Goal: Information Seeking & Learning: Learn about a topic

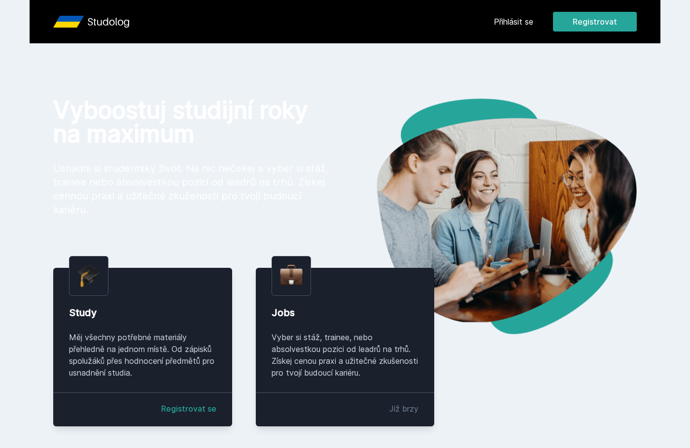
click at [513, 27] on link "Přihlásit se" at bounding box center [513, 22] width 39 height 12
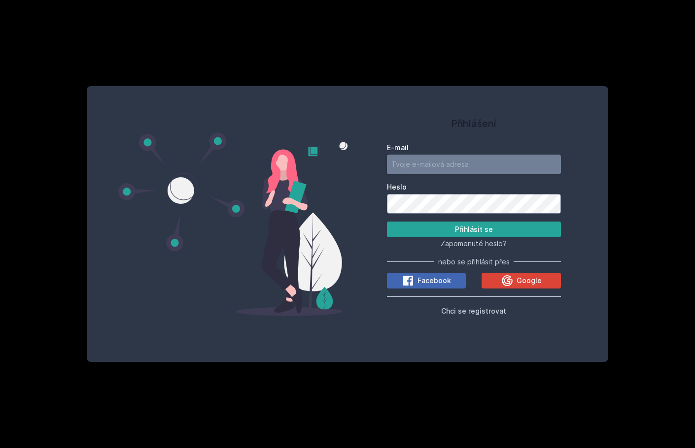
type input "[EMAIL_ADDRESS][DOMAIN_NAME]"
click at [460, 163] on input "[EMAIL_ADDRESS][DOMAIN_NAME]" at bounding box center [474, 165] width 174 height 20
click at [553, 236] on button "Přihlásit se" at bounding box center [474, 230] width 174 height 16
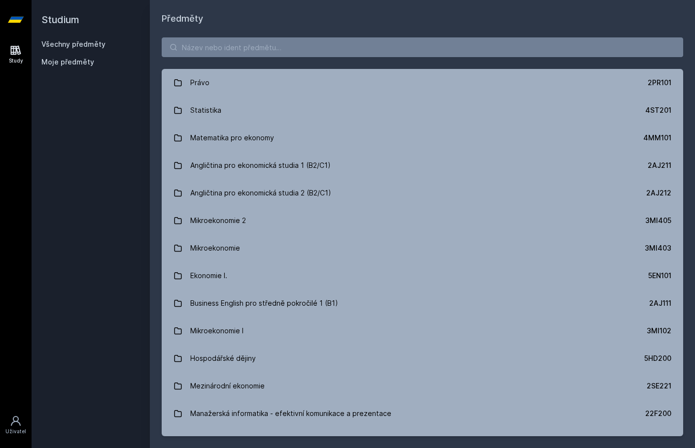
click at [64, 45] on link "Všechny předměty" at bounding box center [73, 44] width 64 height 8
click at [64, 69] on div "Moje předměty" at bounding box center [90, 64] width 99 height 14
click at [65, 64] on span "Moje předměty" at bounding box center [67, 62] width 53 height 10
click at [70, 40] on link "Všechny předměty" at bounding box center [73, 44] width 64 height 8
click at [20, 412] on link "Uživatel" at bounding box center [16, 425] width 28 height 30
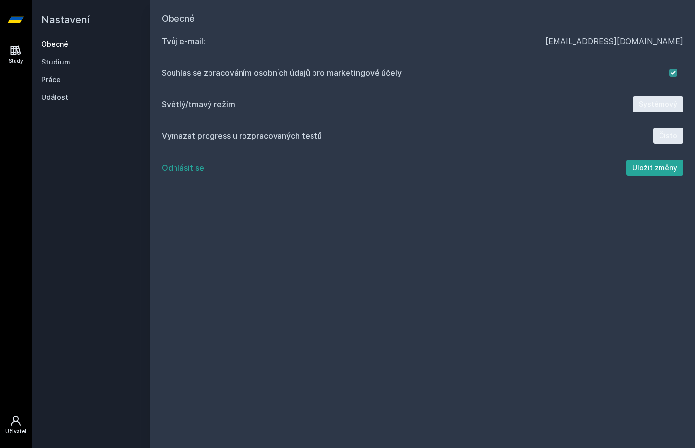
click at [18, 52] on icon at bounding box center [16, 50] width 10 height 9
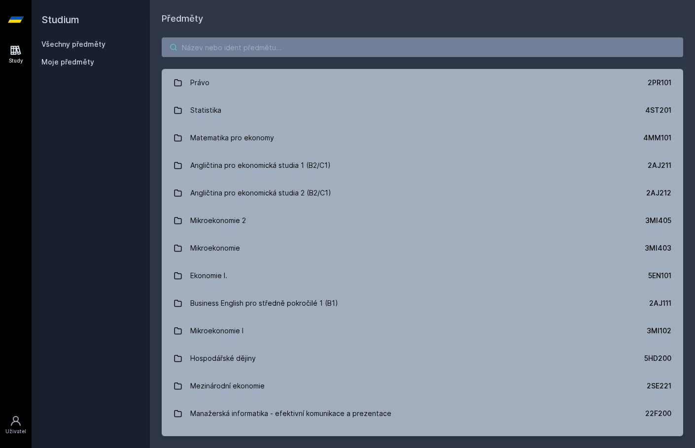
click at [213, 48] on input "search" at bounding box center [422, 47] width 521 height 20
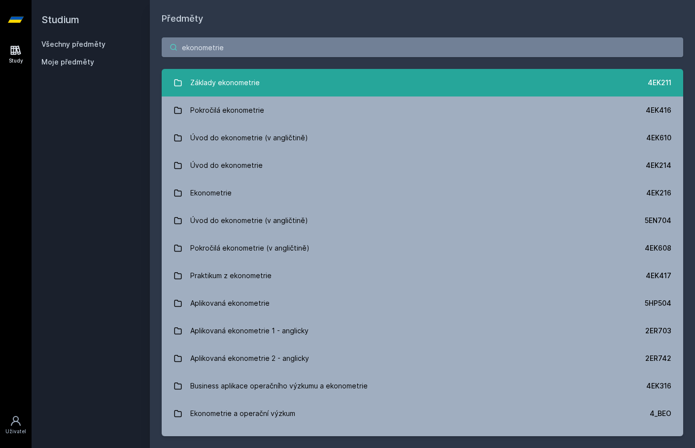
type input "ekonometrie"
click at [312, 95] on link "Základy ekonometrie 4EK211" at bounding box center [422, 83] width 521 height 28
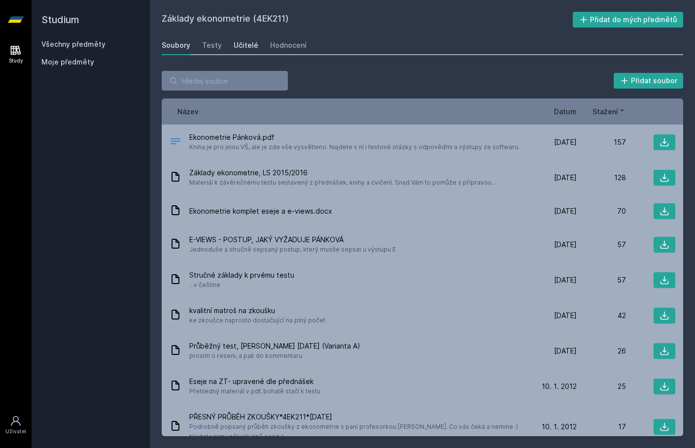
click at [248, 44] on div "Učitelé" at bounding box center [246, 45] width 25 height 10
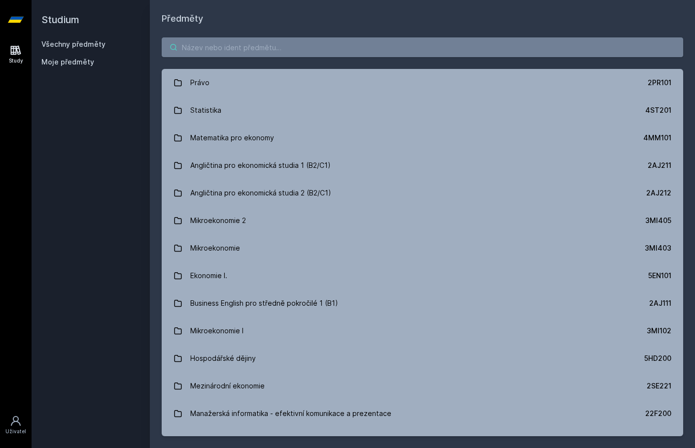
click at [266, 38] on div "Právo 2PR101 Statistika 4ST201 Matematika pro ekonomy 4MM101 Angličtina pro eko…" at bounding box center [422, 237] width 545 height 423
click at [266, 41] on input "search" at bounding box center [422, 47] width 521 height 20
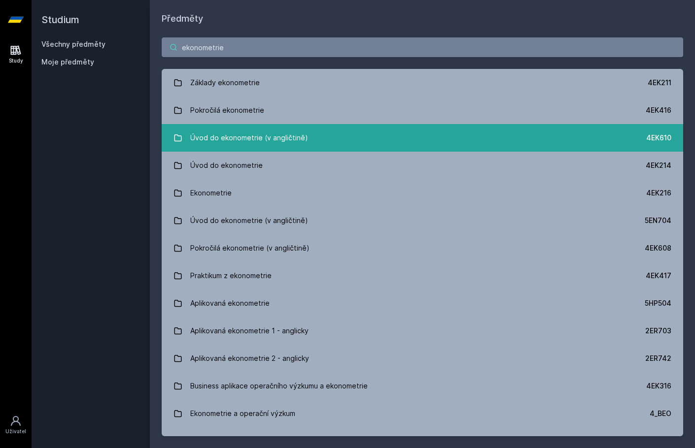
type input "ekonometrie"
click at [300, 141] on div "Úvod do ekonometrie (v angličtině)" at bounding box center [249, 138] width 118 height 20
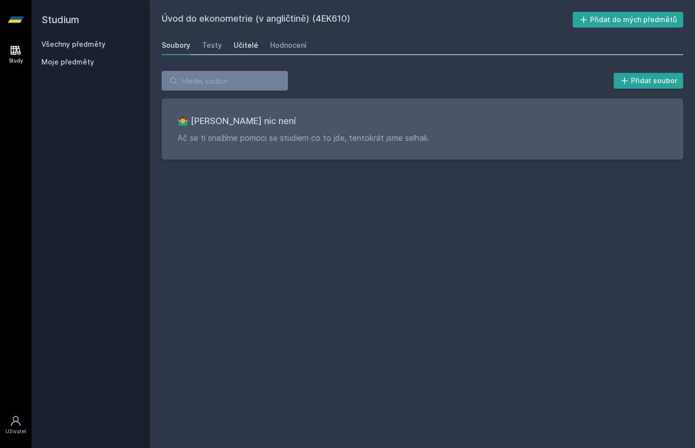
click at [252, 46] on div "Učitelé" at bounding box center [246, 45] width 25 height 10
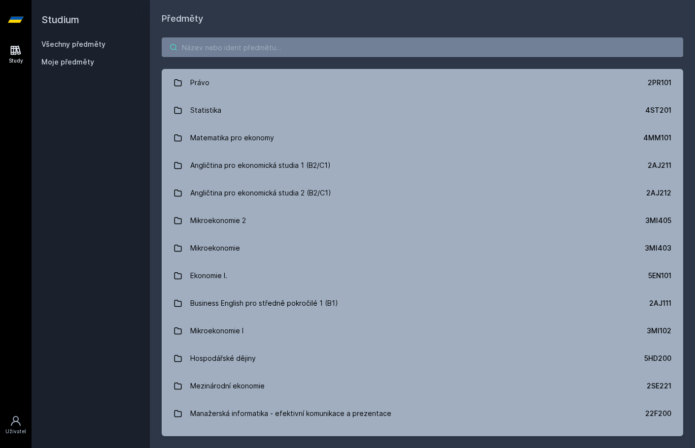
click at [288, 47] on input "search" at bounding box center [422, 47] width 521 height 20
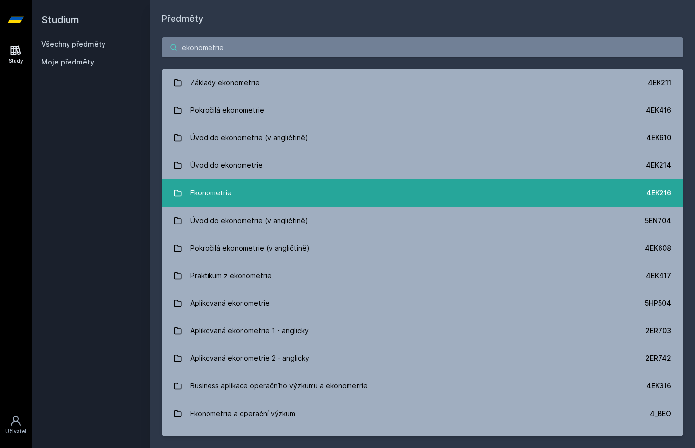
type input "ekonometrie"
click at [365, 197] on link "Ekonometrie 4EK216" at bounding box center [422, 193] width 521 height 28
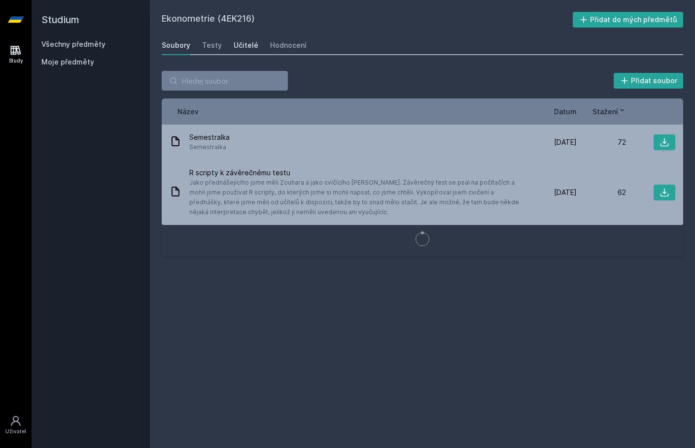
click at [248, 53] on link "Učitelé" at bounding box center [246, 45] width 25 height 20
